Goal: Find specific page/section: Find specific page/section

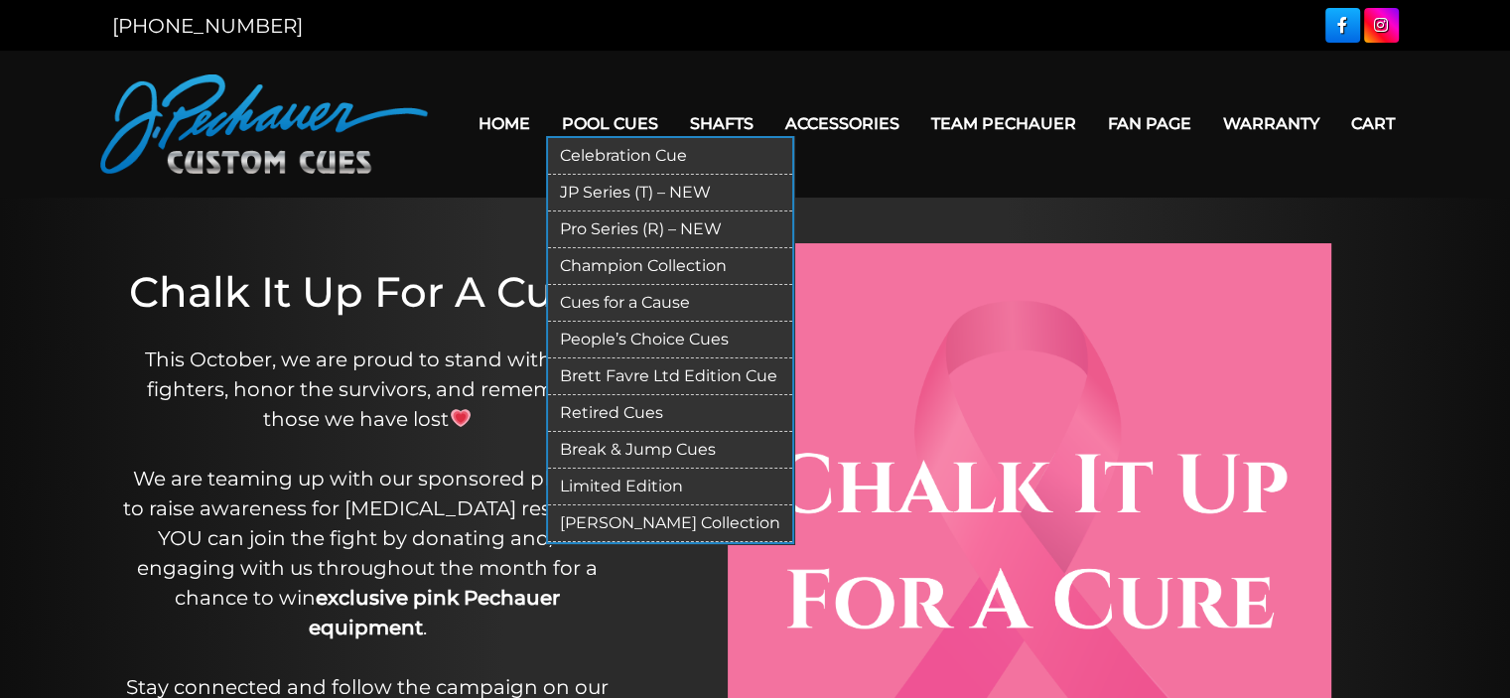
click at [639, 416] on link "Retired Cues" at bounding box center [670, 413] width 244 height 37
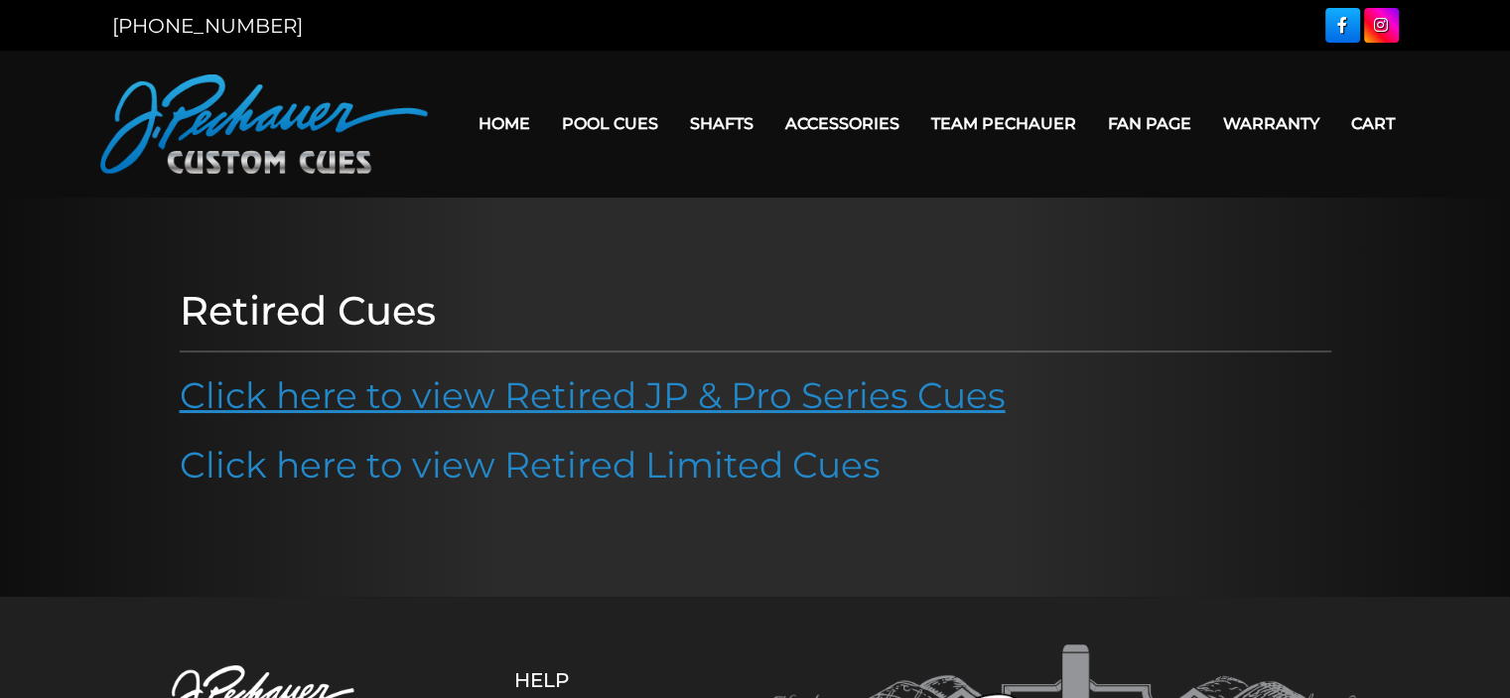
click at [604, 396] on link "Click here to view Retired JP & Pro Series Cues" at bounding box center [593, 395] width 826 height 44
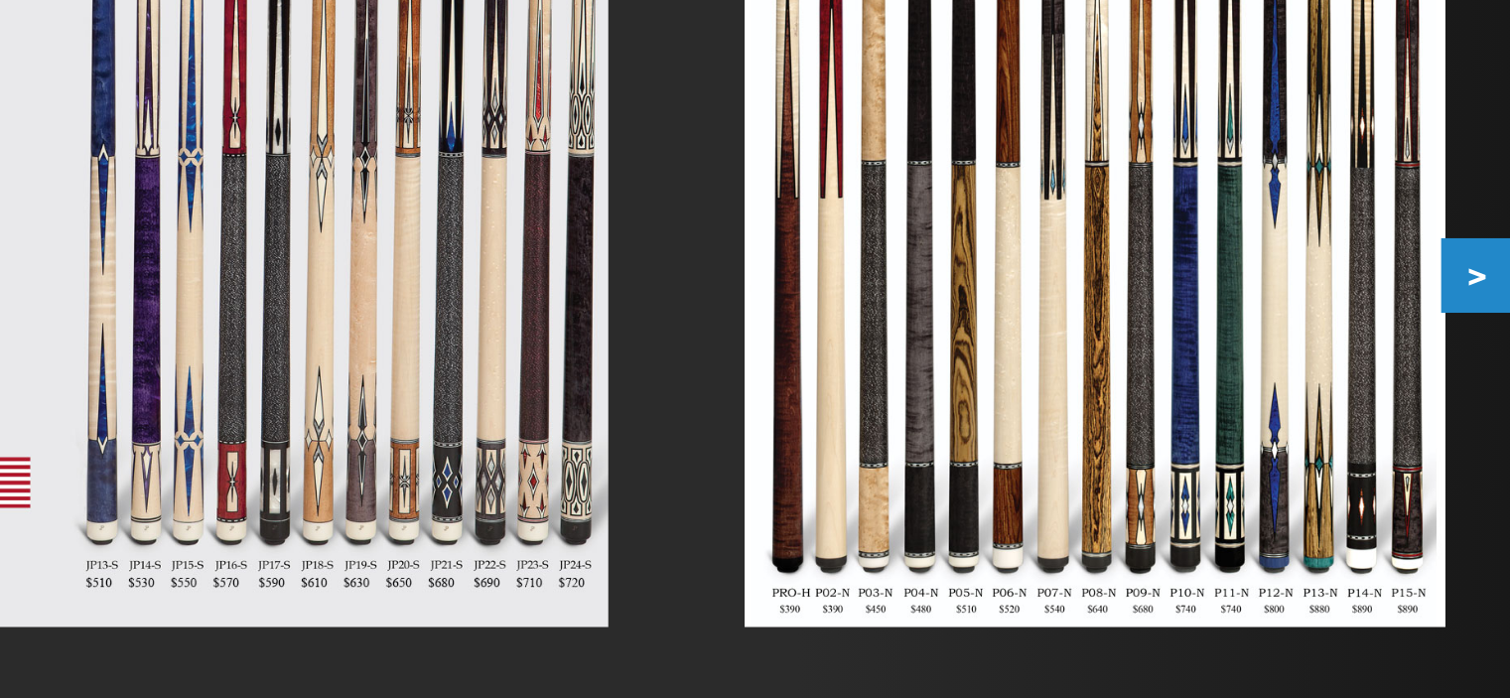
scroll to position [263, 0]
